Goal: Task Accomplishment & Management: Manage account settings

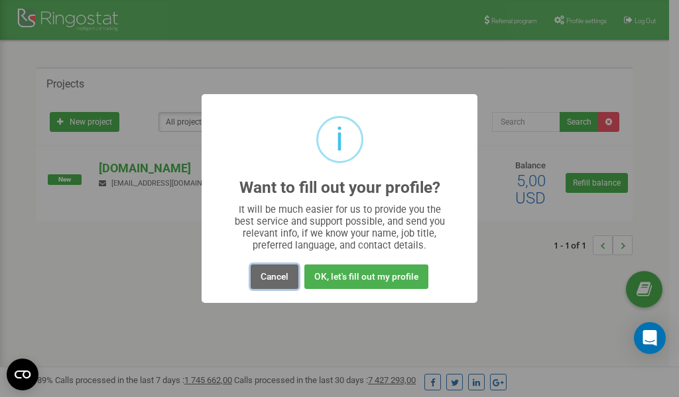
click at [280, 280] on button "Cancel" at bounding box center [275, 277] width 48 height 25
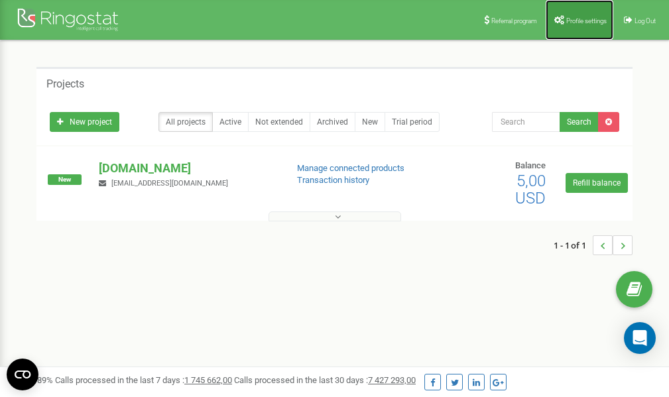
click at [572, 15] on link "Profile settings" at bounding box center [580, 20] width 68 height 40
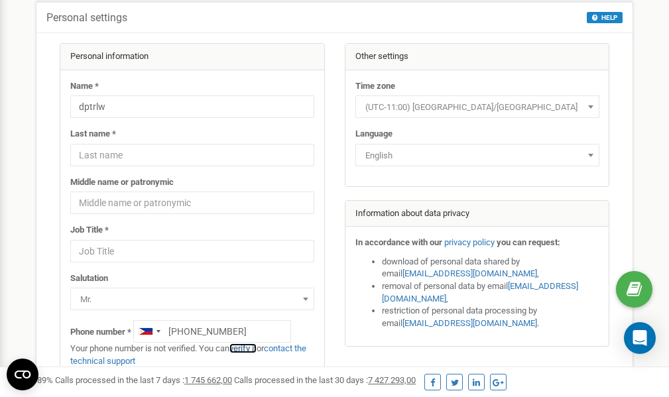
click at [248, 348] on link "verify it" at bounding box center [242, 348] width 27 height 10
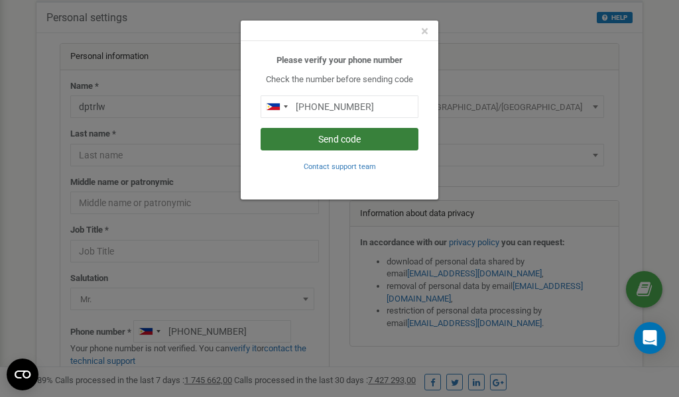
click at [341, 143] on button "Send code" at bounding box center [340, 139] width 158 height 23
